Goal: Task Accomplishment & Management: Manage account settings

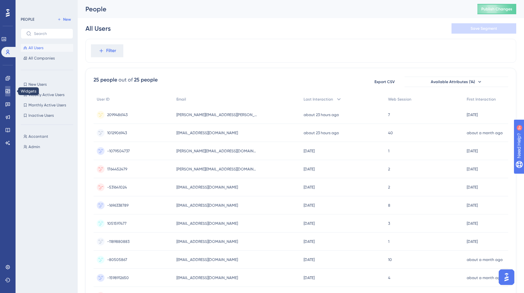
click at [10, 88] on link at bounding box center [7, 91] width 5 height 10
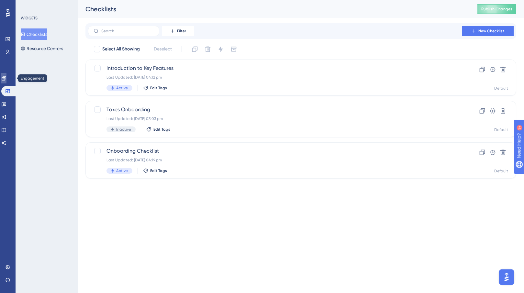
click at [6, 80] on icon at bounding box center [3, 78] width 5 height 5
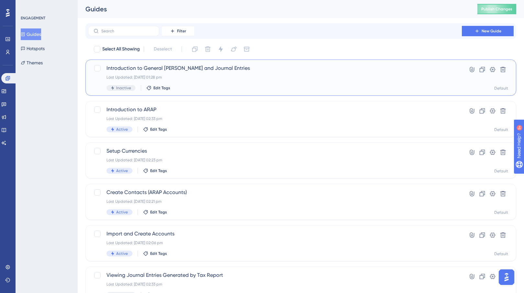
click at [198, 74] on div "Introduction to General [PERSON_NAME] and Journal Entries Last Updated: [DATE] …" at bounding box center [275, 77] width 337 height 27
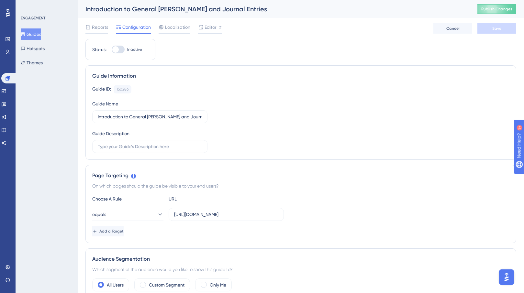
click at [118, 48] on div at bounding box center [115, 49] width 6 height 6
click at [112, 50] on input "Inactive" at bounding box center [111, 50] width 0 height 0
checkbox input "true"
click at [507, 29] on button "Save" at bounding box center [497, 28] width 39 height 10
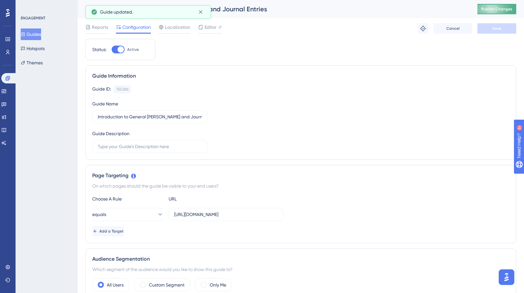
click at [497, 4] on button "Publish Changes" at bounding box center [497, 9] width 39 height 10
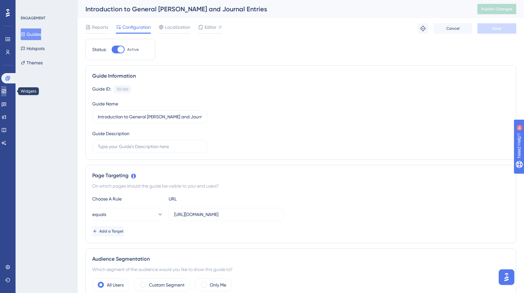
click at [3, 93] on link at bounding box center [3, 91] width 5 height 10
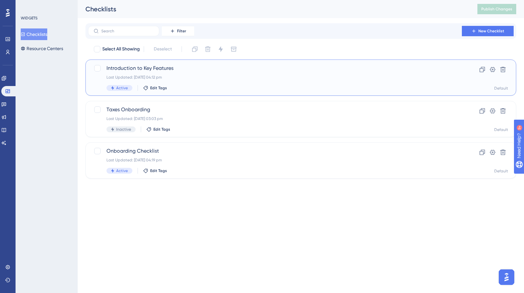
click at [197, 80] on div "Introduction to Key Features Last Updated: [DATE] 04:12 pm Active Edit Tags" at bounding box center [275, 77] width 337 height 27
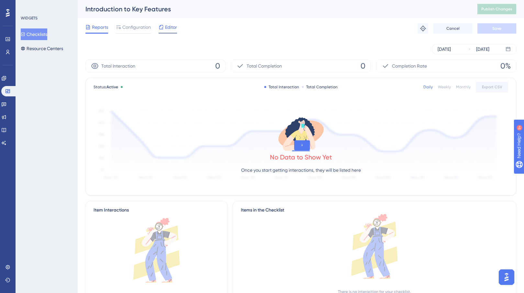
click at [165, 27] on div "Editor" at bounding box center [168, 27] width 18 height 8
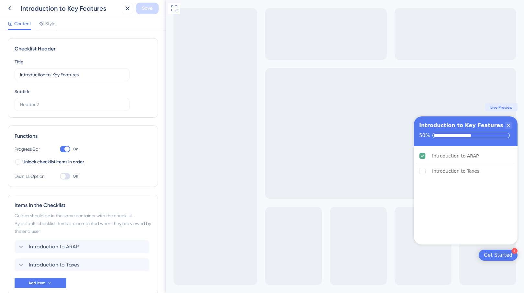
scroll to position [36, 0]
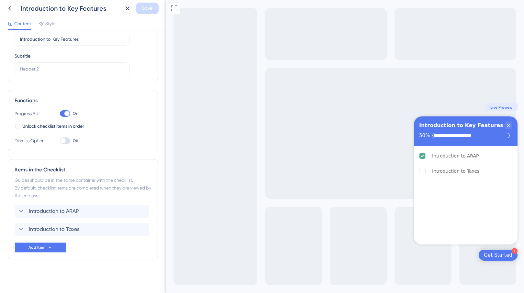
click at [47, 245] on button "Add Item" at bounding box center [41, 248] width 52 height 10
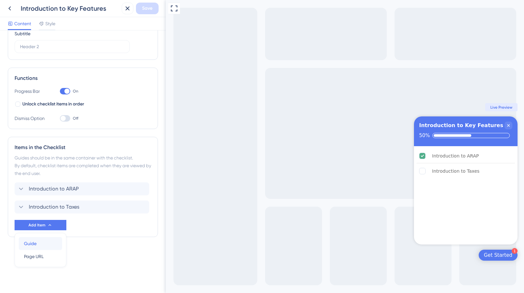
click at [47, 245] on div "Guide Guide" at bounding box center [40, 243] width 33 height 13
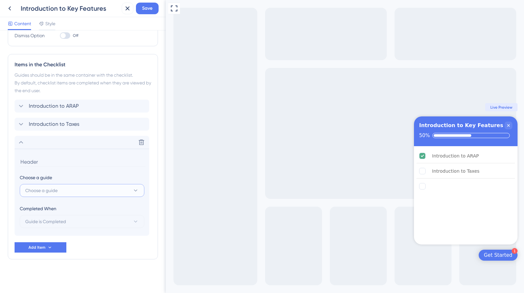
click at [70, 191] on button "Choose a guide" at bounding box center [82, 190] width 125 height 13
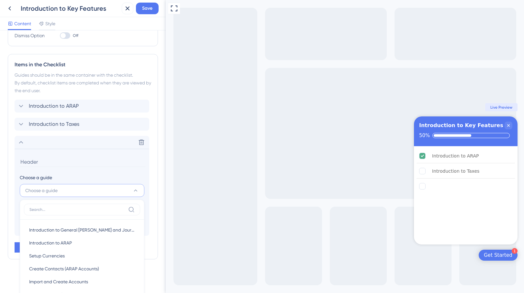
scroll to position [244, 0]
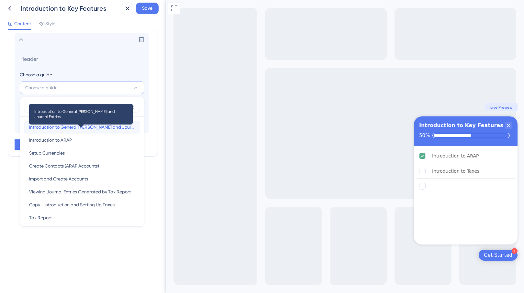
click at [104, 130] on span "Introduction to General [PERSON_NAME] and Journal Entries" at bounding box center [82, 127] width 106 height 8
type input "Introduction to General [PERSON_NAME] and Journal Entries"
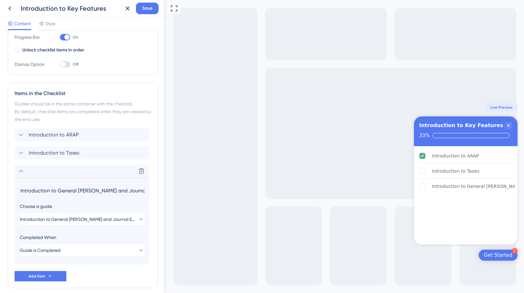
scroll to position [141, 0]
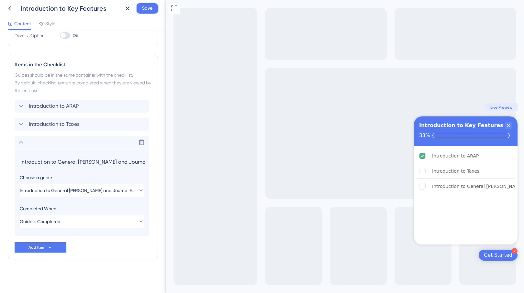
click at [152, 8] on span "Save" at bounding box center [147, 9] width 10 height 8
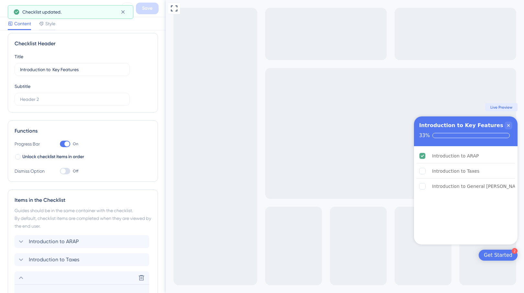
scroll to position [0, 0]
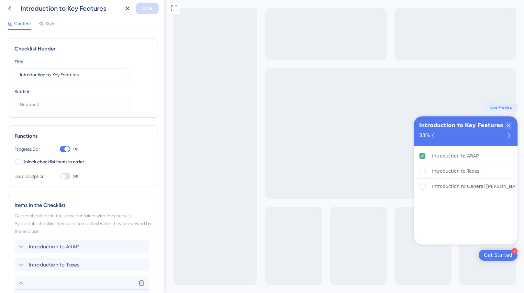
click at [146, 42] on div "Checklist Header Title Introduction to Key Features Subtitle" at bounding box center [83, 78] width 150 height 80
click at [10, 9] on icon at bounding box center [10, 9] width 8 height 8
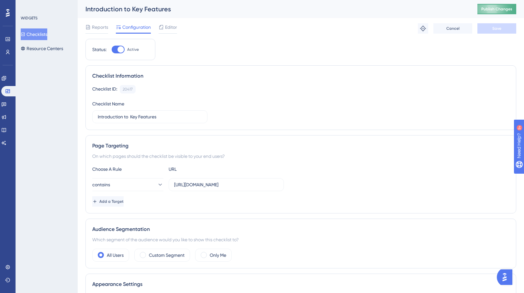
click at [499, 9] on span "Publish Changes" at bounding box center [497, 8] width 31 height 5
